Goal: Complete application form

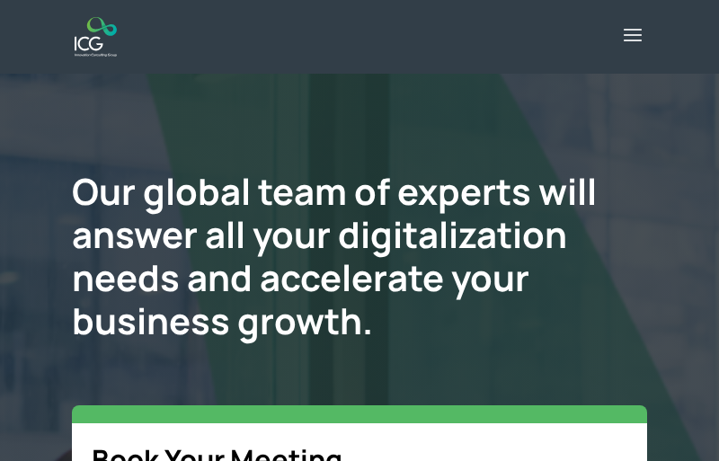
select select "**"
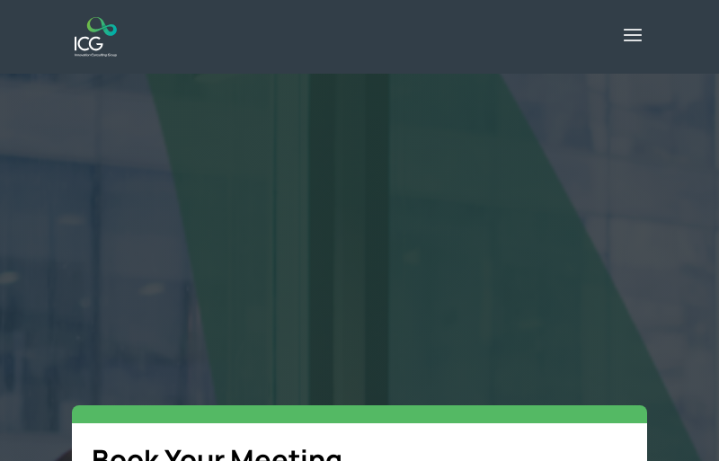
select select "**"
